Goal: Find specific page/section: Find specific page/section

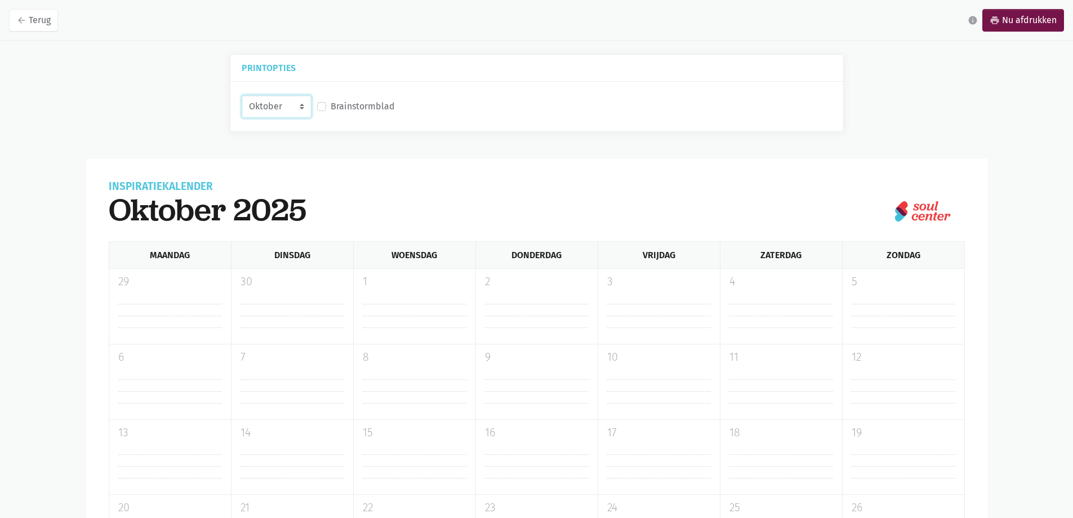
click at [294, 108] on select "September Oktober November December" at bounding box center [277, 106] width 70 height 23
click at [242, 95] on select "September Oktober November December" at bounding box center [277, 106] width 70 height 23
click at [289, 106] on select "September Oktober November December" at bounding box center [277, 106] width 70 height 23
select select "12-2025"
click at [242, 95] on select "September Oktober November December" at bounding box center [277, 106] width 70 height 23
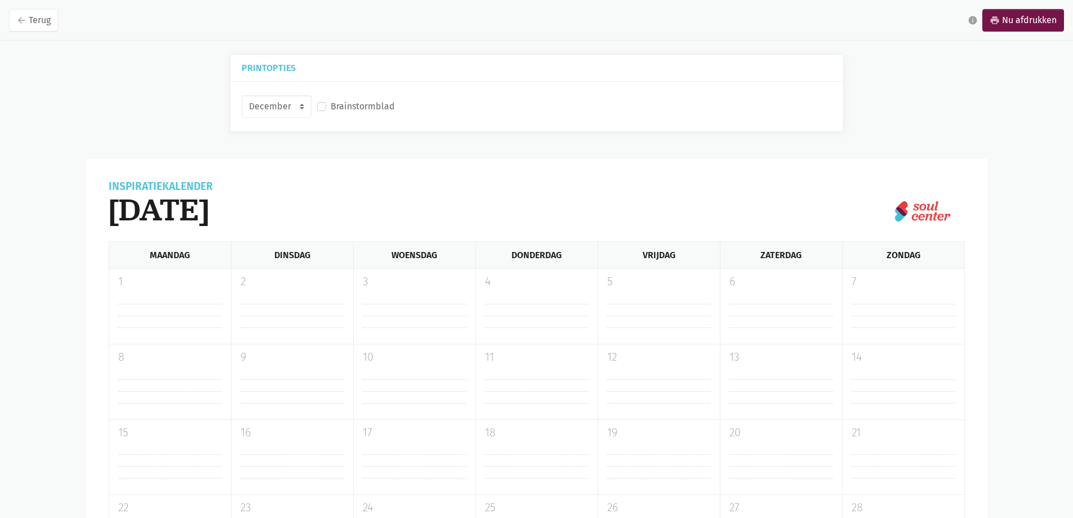
click at [519, 95] on div "September Oktober November December Brainstormblad" at bounding box center [537, 106] width 596 height 27
click at [331, 105] on label "Brainstormblad" at bounding box center [363, 106] width 64 height 15
click at [321, 105] on input "Brainstormblad" at bounding box center [321, 105] width 9 height 12
checkbox input "true"
